Goal: Task Accomplishment & Management: Manage account settings

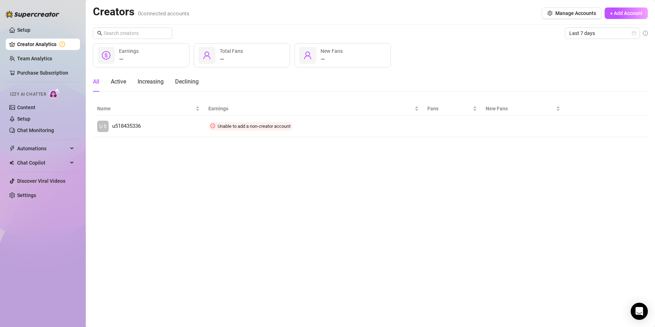
click at [205, 180] on main "Creators 0 connected accounts Manage Accounts + Add Account Last 7 days — Earni…" at bounding box center [370, 163] width 569 height 327
click at [477, 39] on div "Last 7 days — Earnings — Total Fans — New Fans All Active Increasing Declining …" at bounding box center [370, 83] width 555 height 110
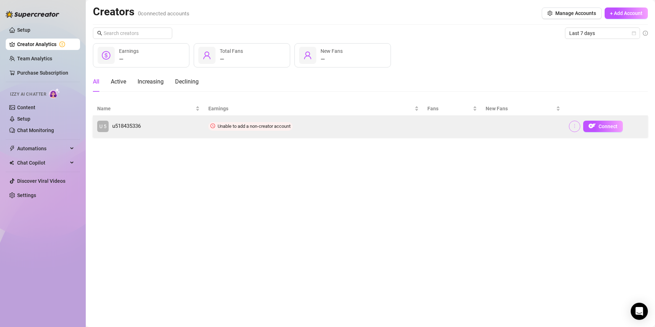
click at [575, 127] on icon "more" at bounding box center [574, 126] width 5 height 5
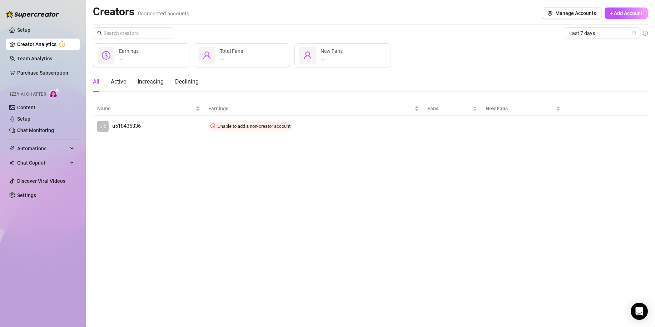
click at [145, 169] on main "Creators 0 connected accounts Manage Accounts + Add Account Last 7 days — Earni…" at bounding box center [370, 163] width 569 height 327
click at [152, 211] on main "Creators 0 connected accounts Manage Accounts + Add Account Last 7 days — Earni…" at bounding box center [370, 163] width 569 height 327
click at [146, 176] on main "Creators 0 connected accounts Manage Accounts + Add Account Last 7 days — Earni…" at bounding box center [370, 163] width 569 height 327
click at [551, 14] on icon "setting" at bounding box center [550, 13] width 5 height 5
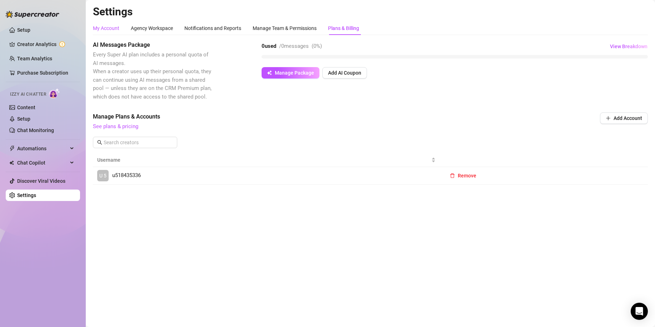
click at [110, 31] on div "My Account" at bounding box center [106, 28] width 26 height 8
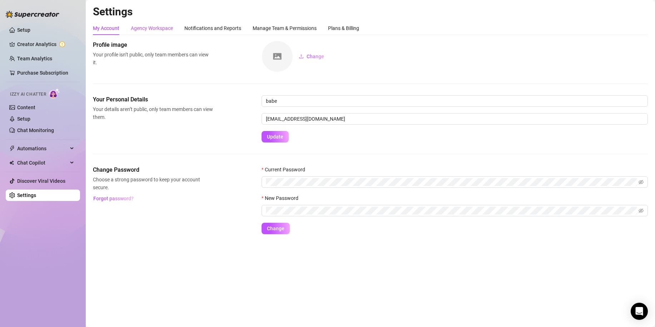
click at [148, 28] on div "Agency Workspace" at bounding box center [152, 28] width 42 height 8
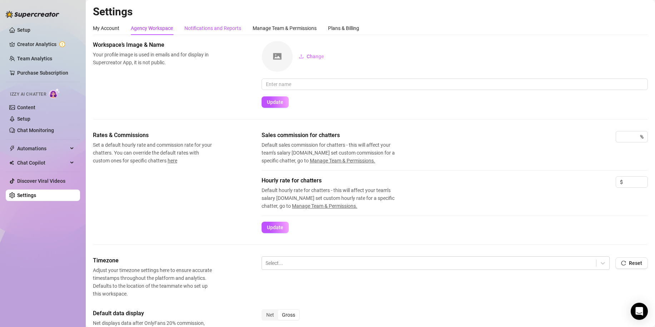
click at [208, 24] on div "Notifications and Reports" at bounding box center [212, 28] width 57 height 8
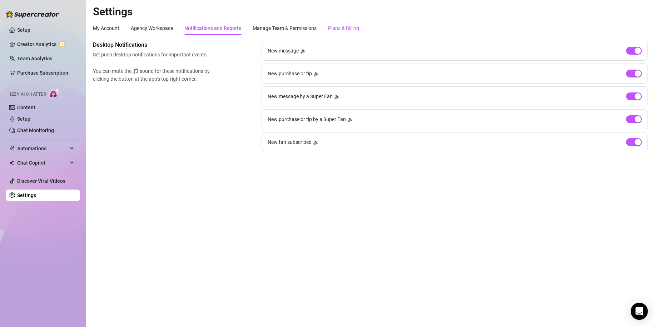
click at [349, 30] on div "Plans & Billing" at bounding box center [343, 28] width 31 height 8
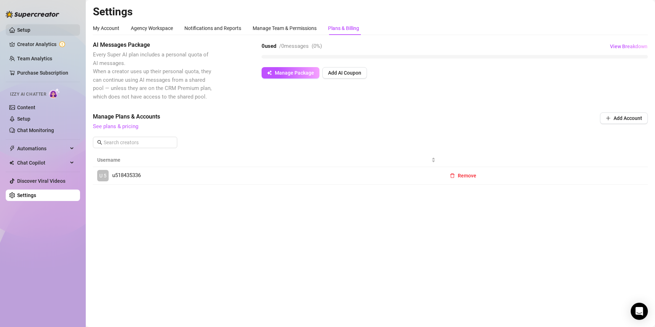
click at [26, 30] on link "Setup" at bounding box center [23, 30] width 13 height 6
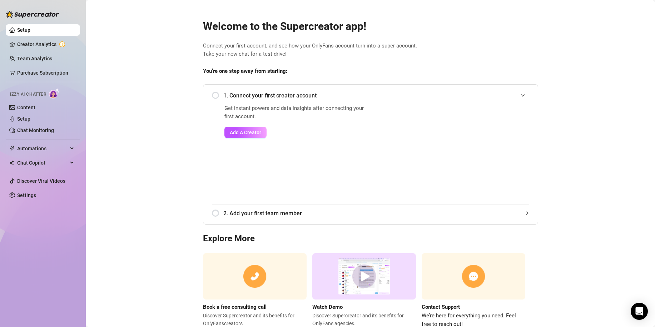
click at [29, 38] on ul "Setup Creator Analytics Team Analytics Purchase Subscription Izzy AI Chatter Co…" at bounding box center [43, 112] width 74 height 183
click at [28, 43] on link "Creator Analytics" at bounding box center [45, 44] width 57 height 11
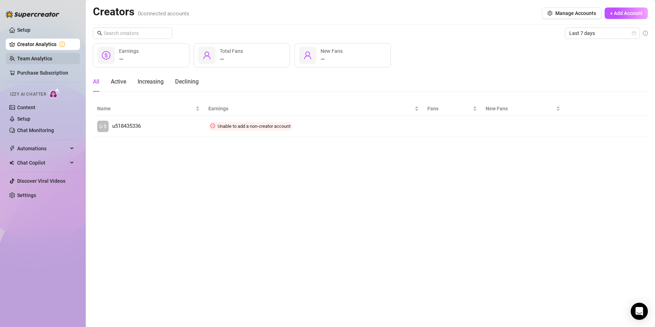
click at [39, 59] on link "Team Analytics" at bounding box center [34, 59] width 35 height 6
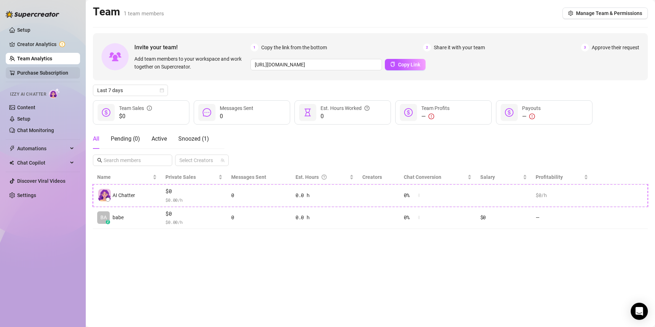
click at [45, 71] on link "Purchase Subscription" at bounding box center [42, 73] width 51 height 6
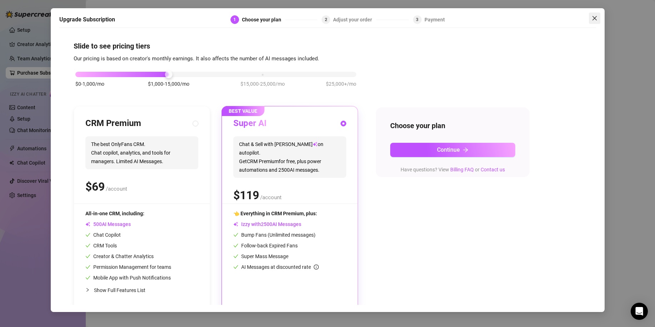
click at [597, 14] on button "Close" at bounding box center [594, 18] width 11 height 11
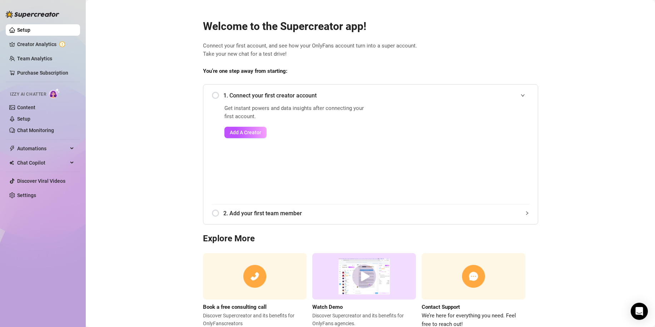
click at [91, 89] on main "Welcome to the Supercreator app! Connect your first account, and see how your O…" at bounding box center [370, 175] width 569 height 350
click at [27, 107] on link "Content" at bounding box center [26, 108] width 18 height 6
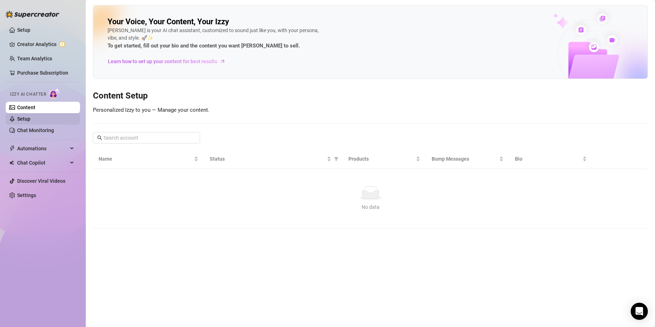
click at [30, 121] on link "Setup" at bounding box center [23, 119] width 13 height 6
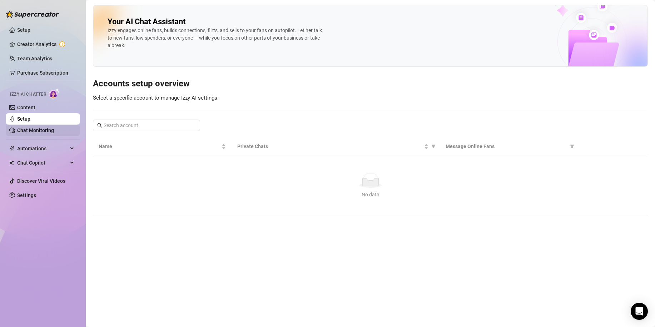
click at [40, 128] on link "Chat Monitoring" at bounding box center [35, 131] width 37 height 6
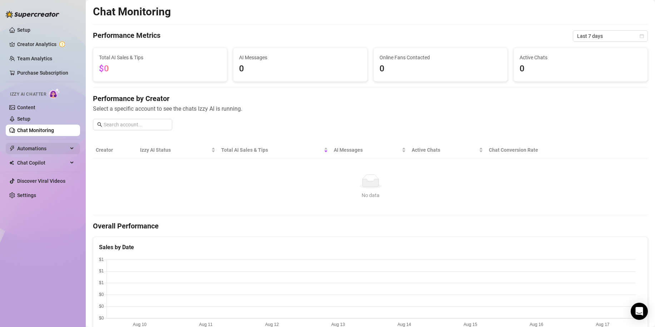
click at [56, 148] on span "Automations" at bounding box center [42, 148] width 51 height 11
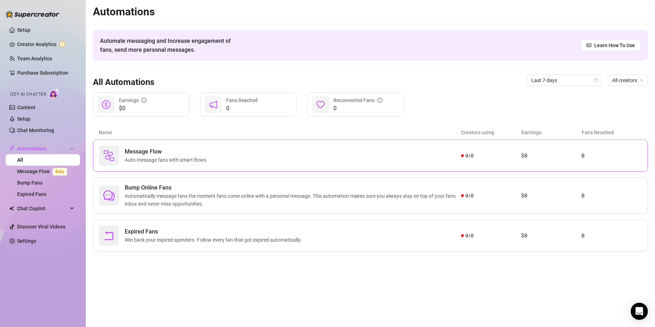
click at [207, 149] on span "Message Flow" at bounding box center [168, 152] width 86 height 9
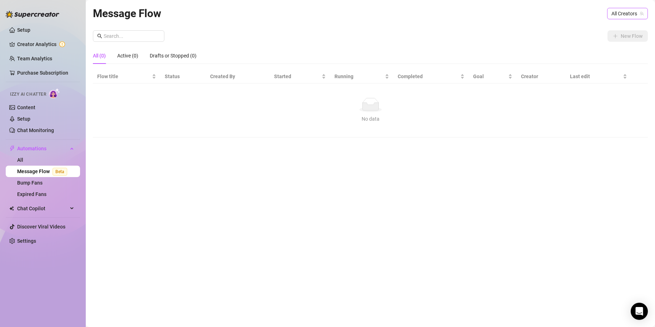
click at [627, 15] on span "All Creators" at bounding box center [628, 13] width 32 height 11
click at [627, 30] on span "All Creators" at bounding box center [626, 28] width 27 height 8
click at [643, 14] on icon "team" at bounding box center [642, 13] width 4 height 4
drag, startPoint x: 462, startPoint y: 128, endPoint x: 454, endPoint y: 131, distance: 8.8
click at [462, 128] on td "No data No data" at bounding box center [370, 111] width 555 height 54
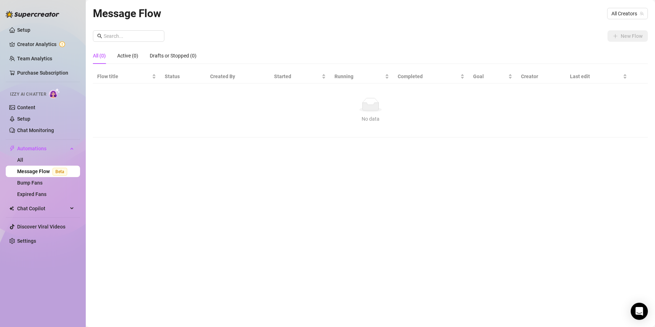
click at [358, 103] on div "No data" at bounding box center [370, 105] width 541 height 14
click at [32, 184] on link "Bump Fans" at bounding box center [29, 183] width 25 height 6
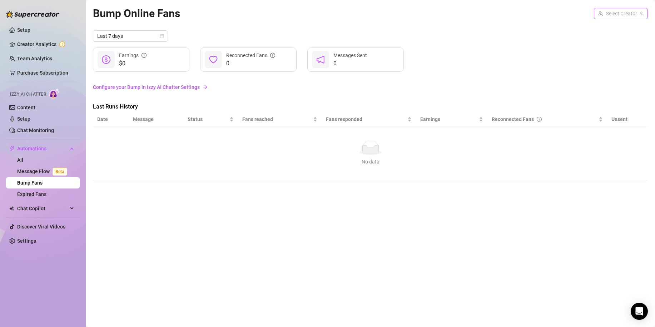
click at [623, 11] on input "search" at bounding box center [617, 13] width 39 height 11
click at [601, 15] on input "search" at bounding box center [617, 13] width 39 height 11
click at [639, 12] on span at bounding box center [620, 13] width 45 height 11
click at [646, 12] on div "Select Creator" at bounding box center [621, 13] width 54 height 11
click at [472, 90] on link "Configure your Bump in Izzy AI Chatter Settings" at bounding box center [370, 87] width 555 height 8
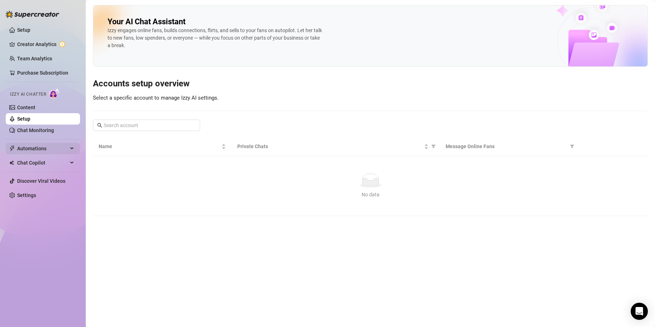
click at [59, 144] on span "Automations" at bounding box center [42, 148] width 51 height 11
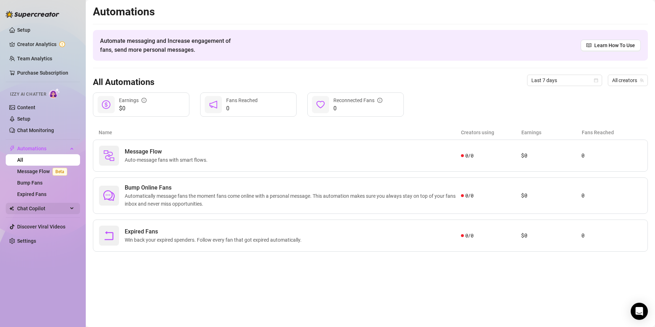
click at [43, 209] on span "Chat Copilot" at bounding box center [42, 208] width 51 height 11
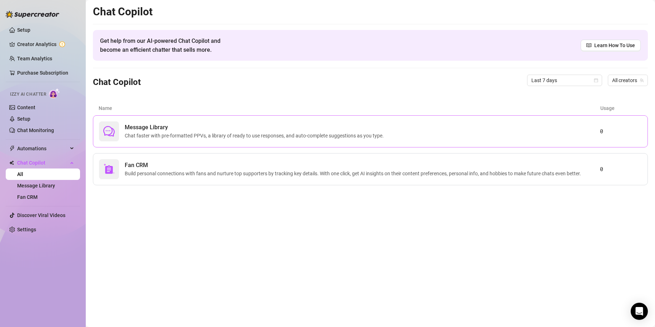
click at [258, 126] on span "Message Library" at bounding box center [256, 127] width 262 height 9
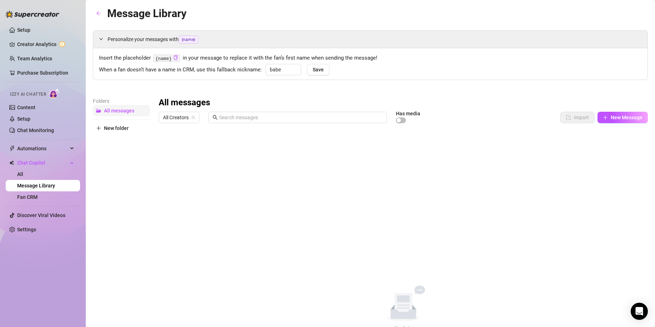
click at [112, 112] on span "All messages" at bounding box center [119, 111] width 30 height 6
click at [190, 118] on span "All Creators" at bounding box center [179, 117] width 32 height 11
click at [178, 129] on span "All Creators" at bounding box center [177, 132] width 27 height 8
click at [177, 136] on div "All messages All Creators All Creators Has media Import New Message Title Text …" at bounding box center [403, 214] width 489 height 235
click at [402, 119] on span "button" at bounding box center [401, 121] width 10 height 6
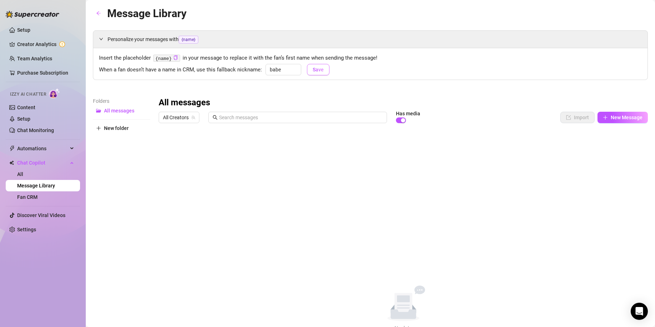
click at [318, 67] on span "Save" at bounding box center [318, 70] width 11 height 6
click at [402, 118] on div "button" at bounding box center [403, 120] width 4 height 4
click at [195, 153] on div "All messages All Creators Has media Import New Message Title Text Media $ AI Pr…" at bounding box center [403, 214] width 489 height 235
click at [29, 196] on link "Fan CRM" at bounding box center [27, 197] width 20 height 6
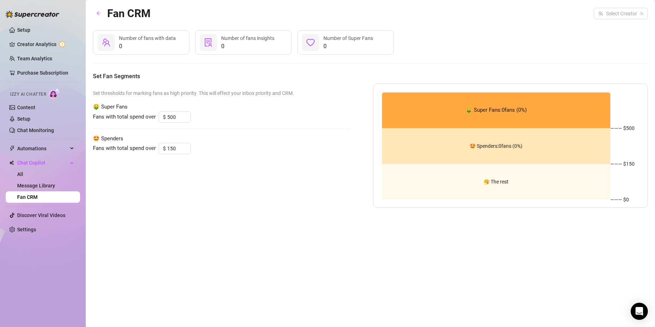
click at [139, 195] on div "Set thresholds for marking fans as high priority. This will effect your inbox p…" at bounding box center [221, 146] width 257 height 124
click at [56, 139] on ul "Setup Creator Analytics Team Analytics Purchase Subscription Izzy AI Chatter Co…" at bounding box center [43, 129] width 74 height 217
click at [58, 149] on span "Automations" at bounding box center [42, 148] width 51 height 11
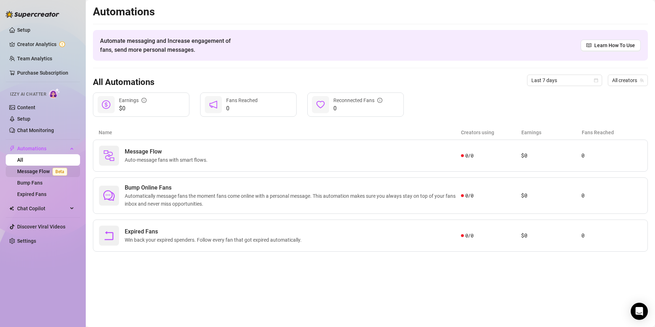
click at [34, 173] on link "Message Flow Beta" at bounding box center [43, 172] width 53 height 6
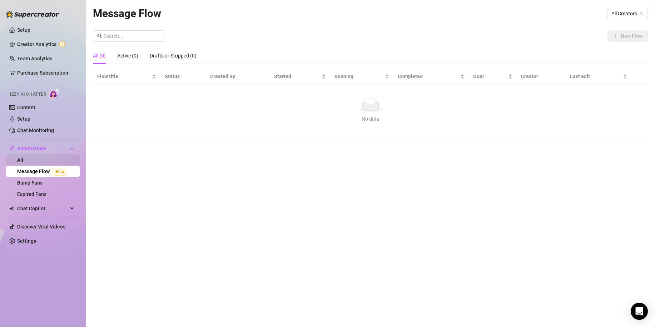
click at [23, 159] on link "All" at bounding box center [20, 160] width 6 height 6
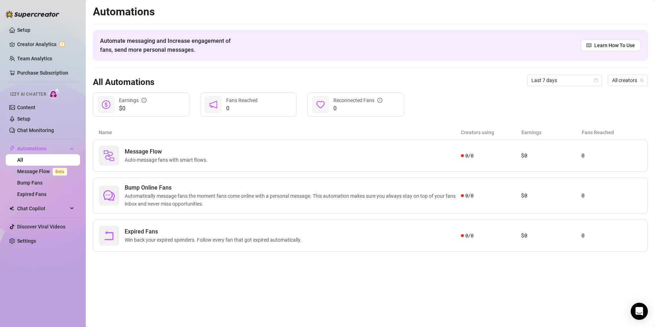
click at [473, 93] on div "$0 Earnings 0 Fans Reached 0 Reconnected Fans" at bounding box center [370, 105] width 555 height 24
click at [35, 106] on link "Content" at bounding box center [26, 108] width 18 height 6
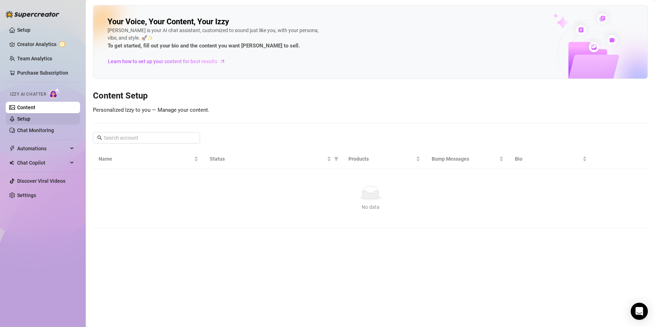
click at [30, 120] on link "Setup" at bounding box center [23, 119] width 13 height 6
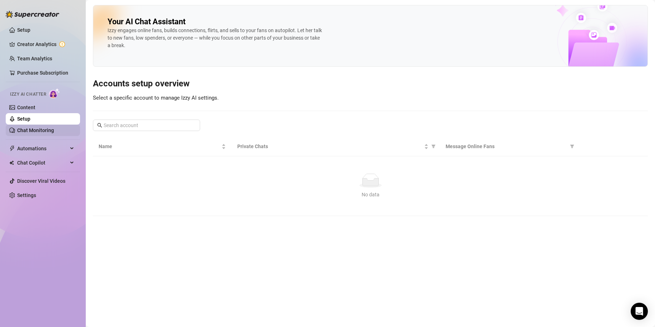
click at [47, 129] on link "Chat Monitoring" at bounding box center [35, 131] width 37 height 6
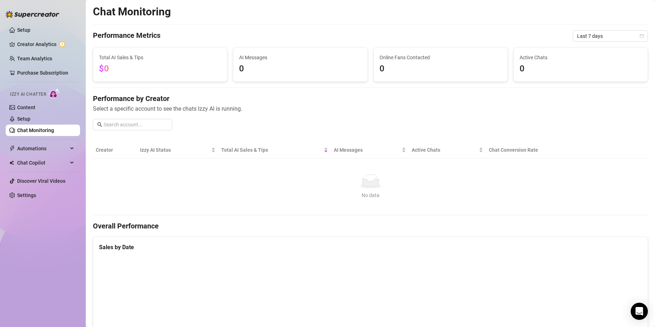
click at [350, 109] on span "Select a specific account to see the chats Izzy AI is running." at bounding box center [370, 108] width 555 height 9
click at [300, 37] on div "Performance Metrics Last 7 days" at bounding box center [370, 35] width 555 height 11
click at [227, 179] on div "No data" at bounding box center [371, 181] width 544 height 14
click at [29, 193] on link "Settings" at bounding box center [26, 196] width 19 height 6
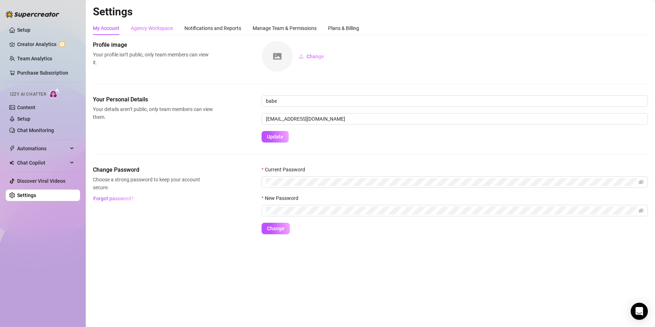
click at [152, 24] on div "Agency Workspace" at bounding box center [152, 28] width 42 height 14
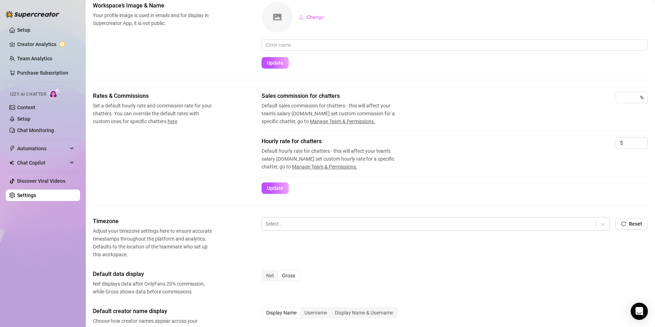
scroll to position [149, 0]
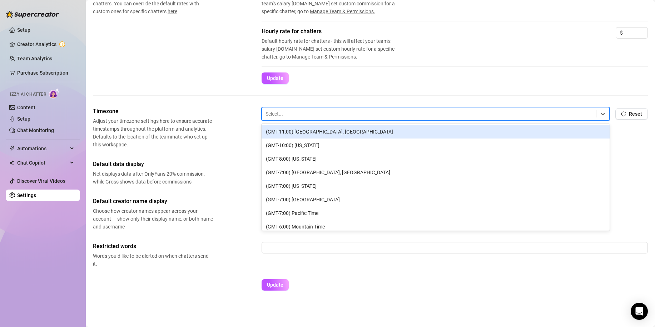
click at [359, 117] on div at bounding box center [429, 113] width 327 height 9
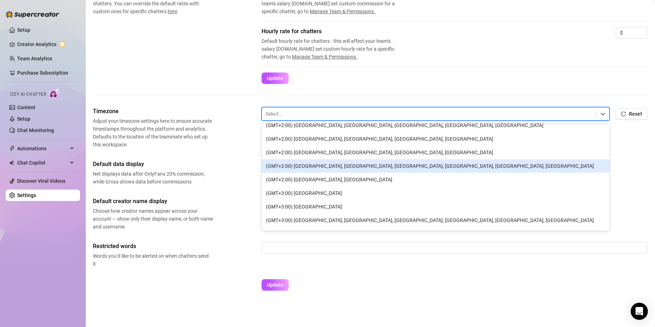
scroll to position [429, 0]
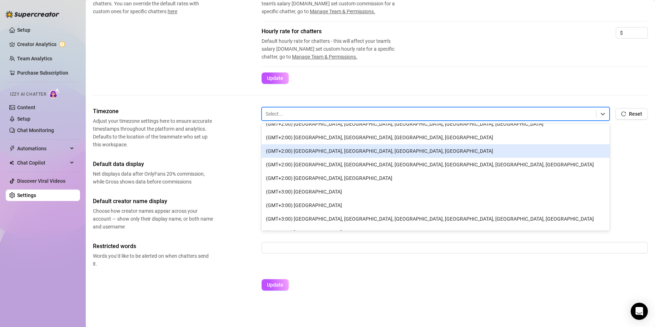
click at [373, 153] on div "(GMT+2:00) [GEOGRAPHIC_DATA], [GEOGRAPHIC_DATA], [GEOGRAPHIC_DATA], [GEOGRAPHIC…" at bounding box center [436, 151] width 348 height 14
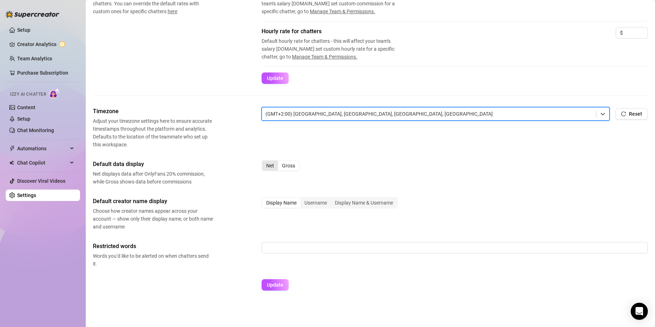
click at [270, 167] on div "Net" at bounding box center [270, 166] width 16 height 10
click at [264, 162] on input "Net" at bounding box center [264, 162] width 0 height 0
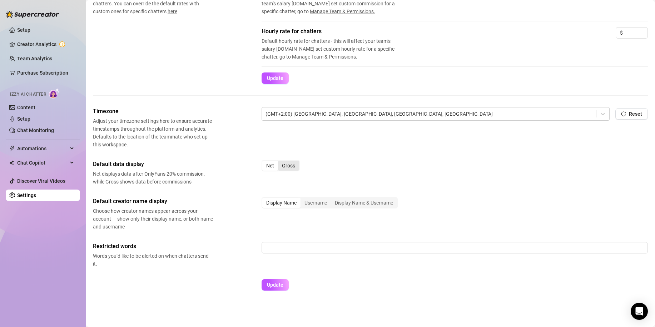
click at [291, 168] on div "Gross" at bounding box center [288, 166] width 21 height 10
click at [280, 162] on input "Gross" at bounding box center [280, 162] width 0 height 0
click at [277, 284] on span "Update" at bounding box center [275, 285] width 16 height 6
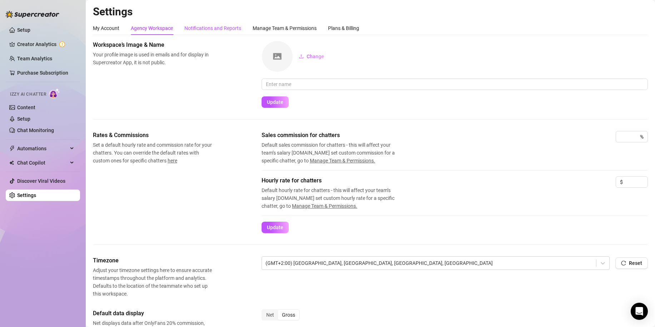
click at [217, 30] on div "Notifications and Reports" at bounding box center [212, 28] width 57 height 8
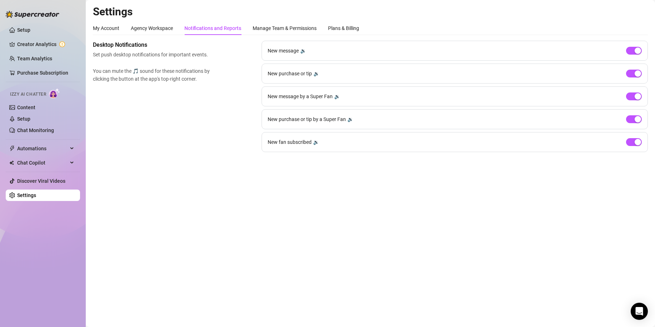
click at [229, 150] on div "Desktop Notifications Set push desktop notifications for important events. You …" at bounding box center [370, 97] width 555 height 112
click at [297, 27] on div "Manage Team & Permissions" at bounding box center [285, 28] width 64 height 8
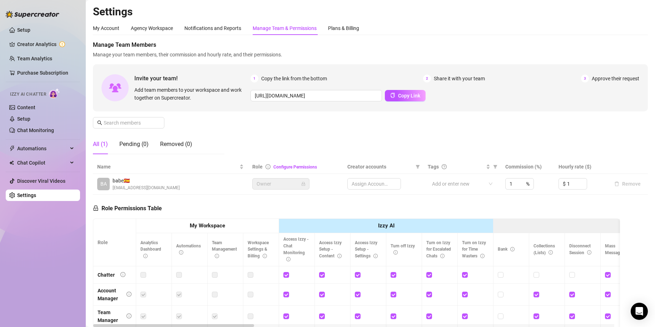
click at [389, 208] on div "Role Permissions Table Role My Workspace Izzy AI OnlyFans Side Menu OnlyFans Ch…" at bounding box center [356, 298] width 527 height 206
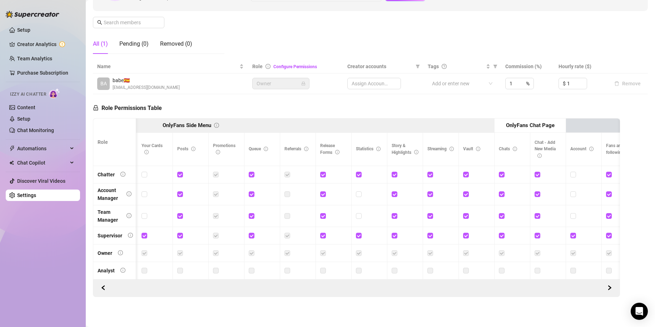
drag, startPoint x: 352, startPoint y: 299, endPoint x: 305, endPoint y: 286, distance: 48.8
click at [305, 286] on div at bounding box center [357, 288] width 518 height 11
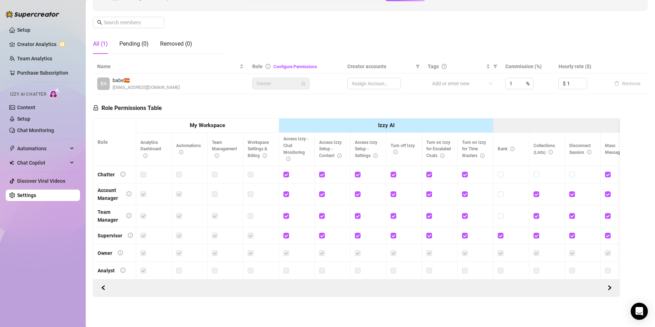
click at [143, 250] on label at bounding box center [143, 253] width 6 height 8
click at [143, 249] on label at bounding box center [143, 253] width 6 height 8
click at [179, 249] on label at bounding box center [179, 253] width 6 height 8
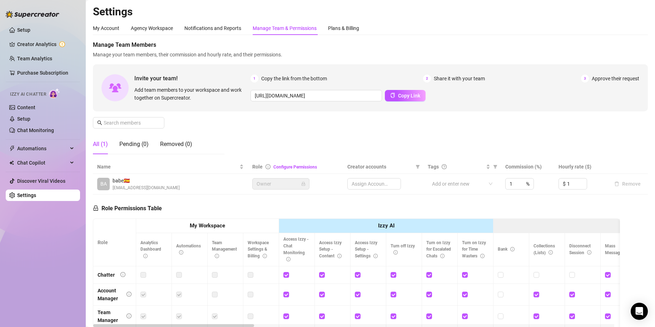
click at [374, 182] on div "Assign Accounts" at bounding box center [374, 183] width 54 height 11
drag, startPoint x: 381, startPoint y: 175, endPoint x: 375, endPoint y: 187, distance: 13.3
click at [378, 183] on table "Name Role Configure Permissions Creator accounts Tags Commission (%) Hourly rat…" at bounding box center [370, 177] width 555 height 35
click at [374, 189] on div "Assign Accounts" at bounding box center [374, 183] width 54 height 11
click at [455, 185] on div at bounding box center [458, 184] width 59 height 10
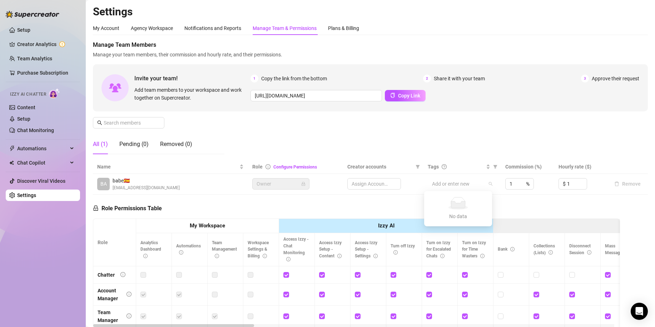
click at [539, 198] on div "Role Permissions Table Role My Workspace Izzy AI OnlyFans Side Menu OnlyFans Ch…" at bounding box center [356, 298] width 527 height 206
click at [248, 123] on div "Manage Team Members Manage your team members, their commission and hourly rate,…" at bounding box center [370, 100] width 555 height 119
click at [567, 119] on div "Manage Team Members Manage your team members, their commission and hourly rate,…" at bounding box center [370, 100] width 555 height 119
click at [234, 122] on div "Manage Team Members Manage your team members, their commission and hourly rate,…" at bounding box center [370, 100] width 555 height 119
click at [353, 30] on div "Plans & Billing" at bounding box center [343, 28] width 31 height 8
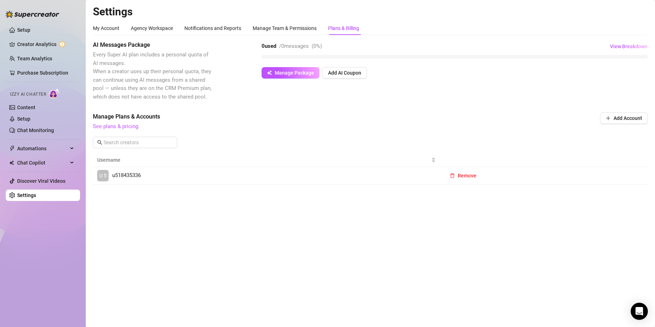
click at [310, 109] on div "AI Messages Package Every Super AI plan includes a personal quota of AI message…" at bounding box center [370, 113] width 555 height 144
click at [47, 36] on ul "Setup Creator Analytics Team Analytics Purchase Subscription Izzy AI Chatter Co…" at bounding box center [43, 112] width 74 height 183
click at [30, 29] on link "Setup" at bounding box center [23, 30] width 13 height 6
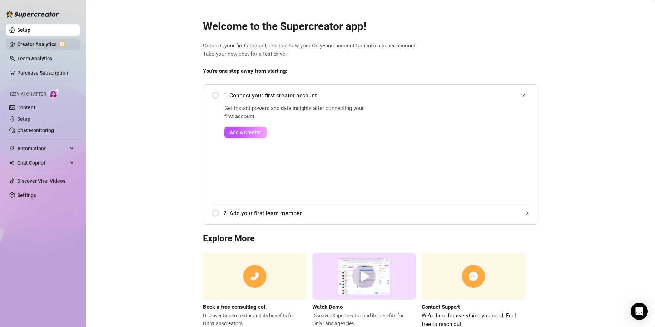
click at [47, 43] on link "Creator Analytics" at bounding box center [45, 44] width 57 height 11
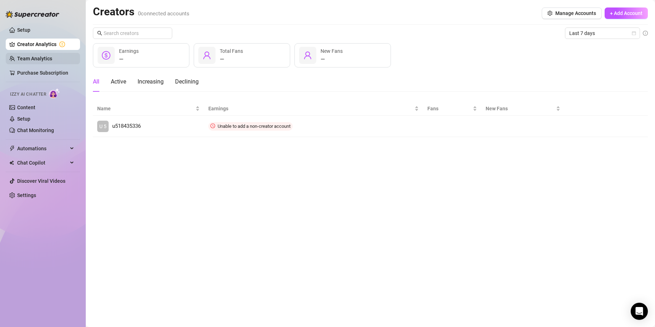
click at [45, 58] on link "Team Analytics" at bounding box center [34, 59] width 35 height 6
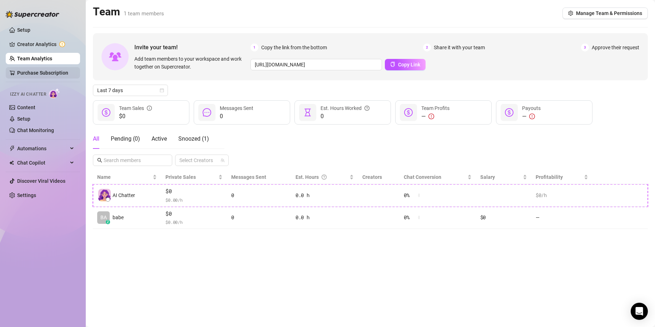
click at [43, 73] on link "Purchase Subscription" at bounding box center [42, 73] width 51 height 6
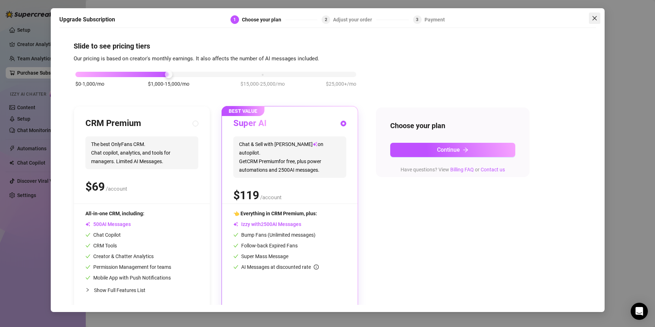
click at [594, 19] on icon "close" at bounding box center [594, 18] width 4 height 4
